Goal: Information Seeking & Learning: Compare options

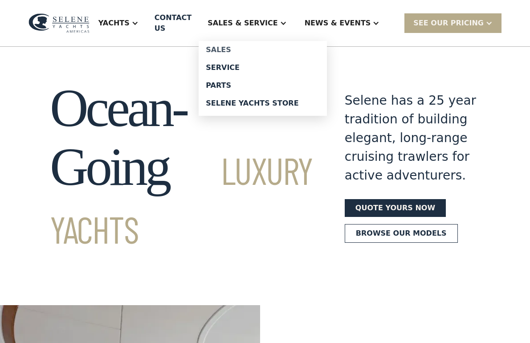
click at [251, 49] on div "Sales" at bounding box center [263, 49] width 114 height 7
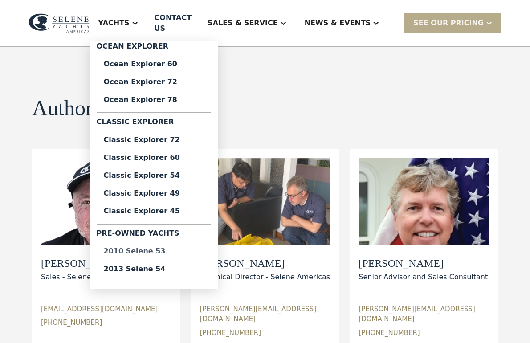
click at [156, 248] on div "2010 Selene 53" at bounding box center [154, 251] width 100 height 7
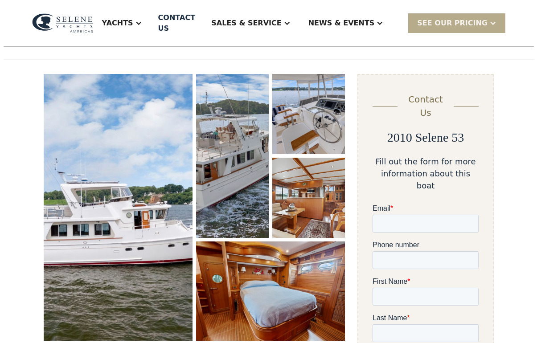
scroll to position [100, 0]
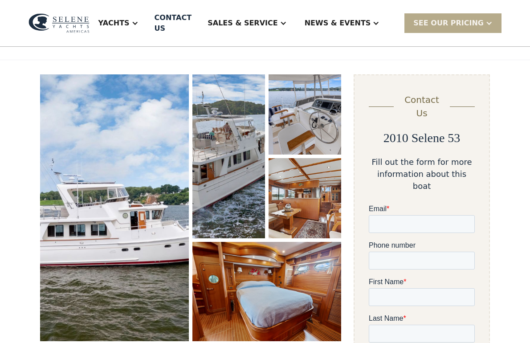
click at [149, 214] on img "open lightbox" at bounding box center [114, 207] width 149 height 267
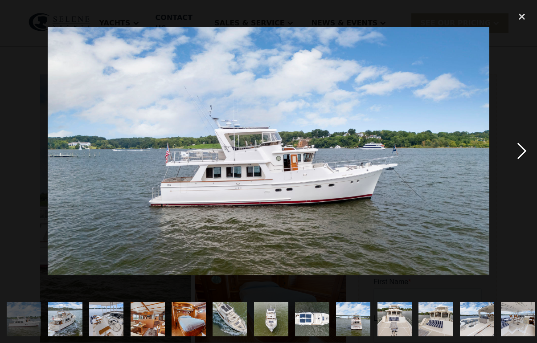
click at [520, 154] on div "next image" at bounding box center [521, 151] width 30 height 288
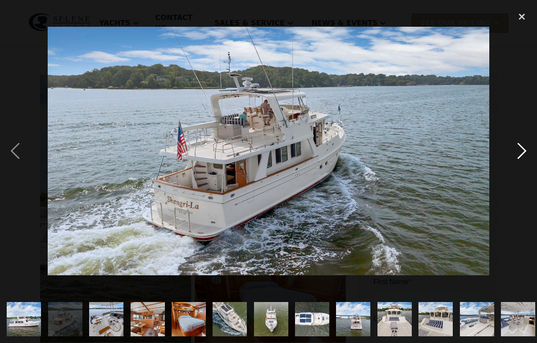
click at [520, 154] on div "next image" at bounding box center [521, 151] width 30 height 288
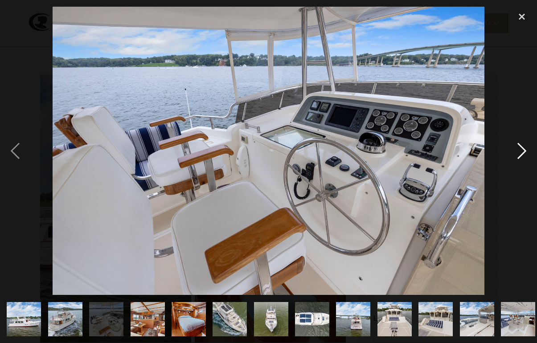
scroll to position [0, 0]
click at [520, 154] on div "next image" at bounding box center [521, 151] width 30 height 288
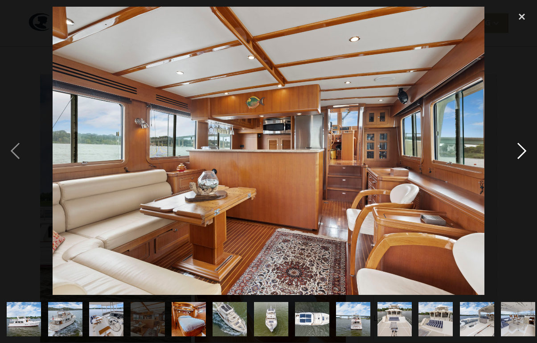
click at [520, 154] on div "next image" at bounding box center [521, 151] width 30 height 288
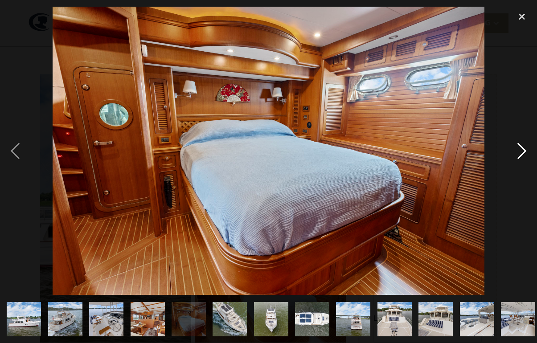
click at [520, 154] on div "next image" at bounding box center [521, 151] width 30 height 288
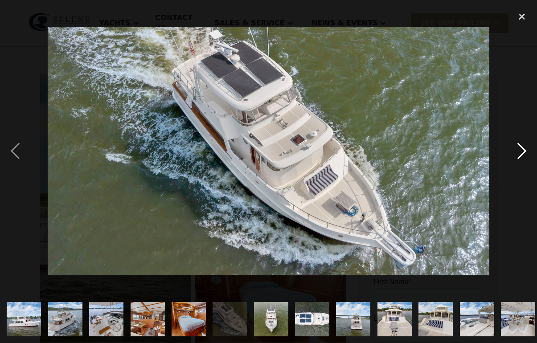
click at [520, 154] on div "next image" at bounding box center [521, 151] width 30 height 288
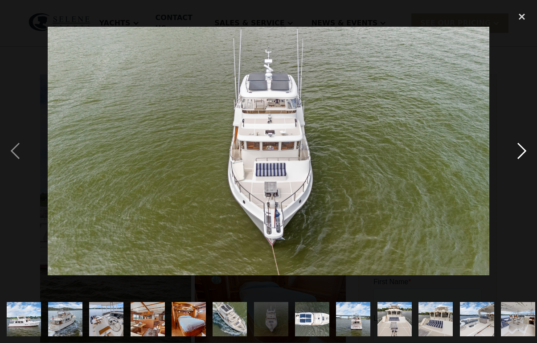
click at [520, 154] on div "next image" at bounding box center [521, 151] width 30 height 288
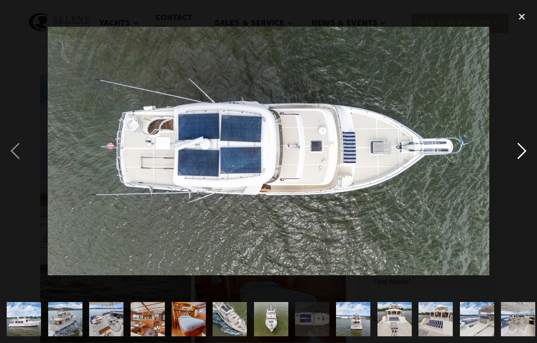
click at [520, 154] on div "next image" at bounding box center [521, 151] width 30 height 288
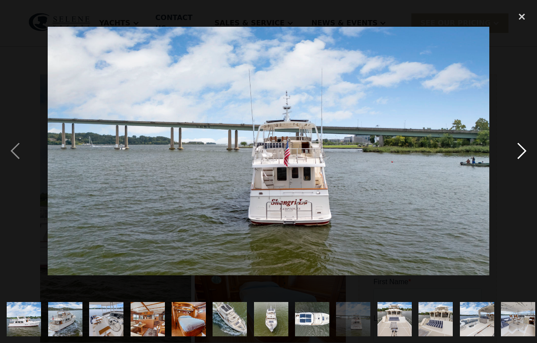
click at [520, 154] on div "next image" at bounding box center [521, 151] width 30 height 288
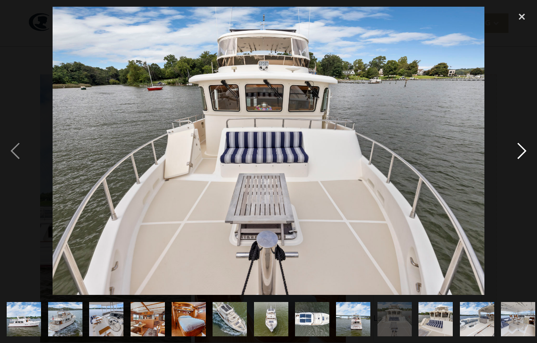
click at [520, 154] on div "next image" at bounding box center [521, 151] width 30 height 288
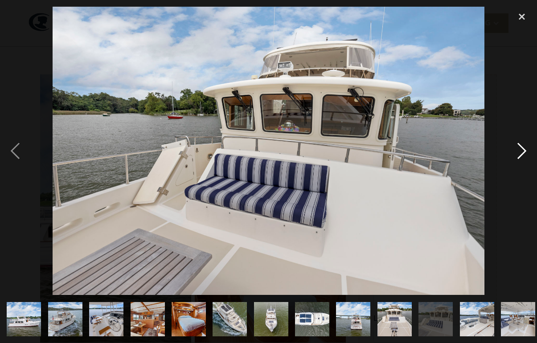
click at [520, 154] on div "next image" at bounding box center [521, 151] width 30 height 288
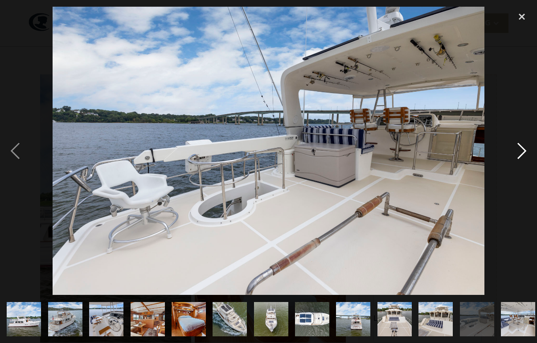
click at [520, 154] on div "next image" at bounding box center [521, 151] width 30 height 288
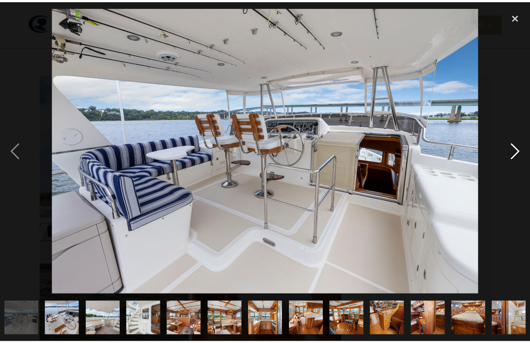
scroll to position [0, 497]
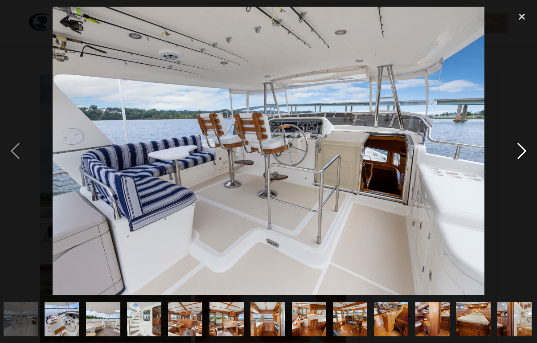
click at [520, 154] on div "next image" at bounding box center [521, 151] width 30 height 288
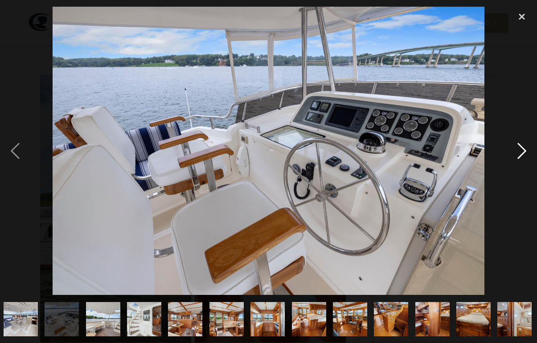
click at [520, 154] on div "next image" at bounding box center [521, 151] width 30 height 288
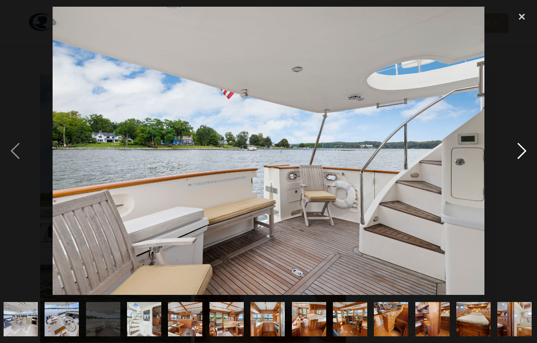
click at [520, 154] on div "next image" at bounding box center [521, 151] width 30 height 288
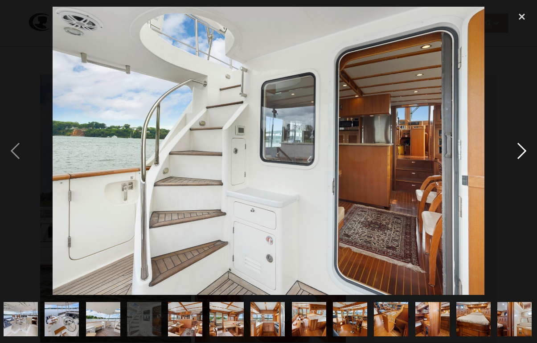
click at [520, 154] on div "next image" at bounding box center [521, 151] width 30 height 288
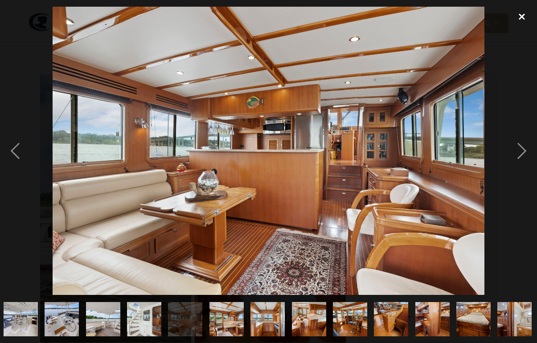
click at [523, 17] on div "close lightbox" at bounding box center [521, 17] width 30 height 20
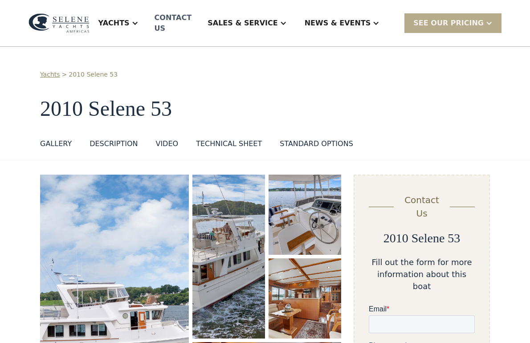
scroll to position [0, 0]
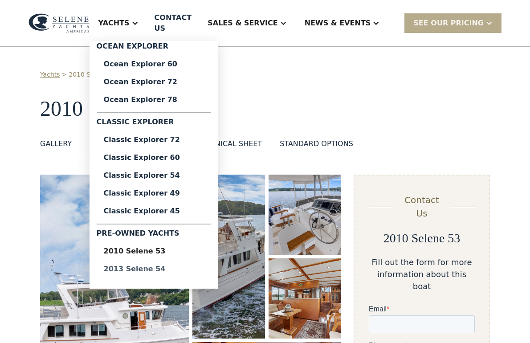
click at [164, 265] on div "2013 Selene 54" at bounding box center [154, 268] width 100 height 7
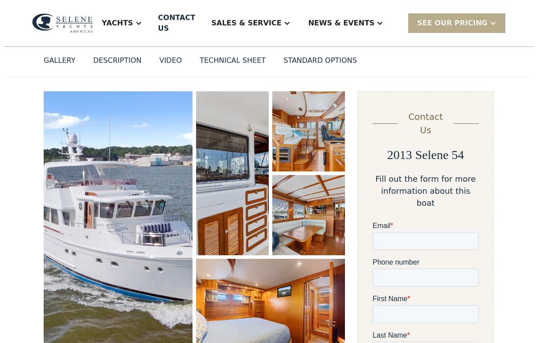
scroll to position [83, 0]
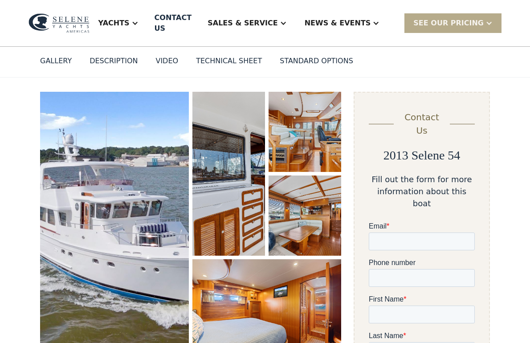
click at [144, 271] on img "open lightbox" at bounding box center [114, 225] width 149 height 267
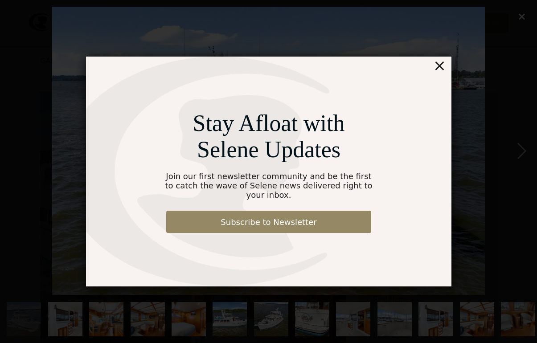
click at [439, 71] on div "×" at bounding box center [439, 66] width 13 height 18
